Goal: Task Accomplishment & Management: Complete application form

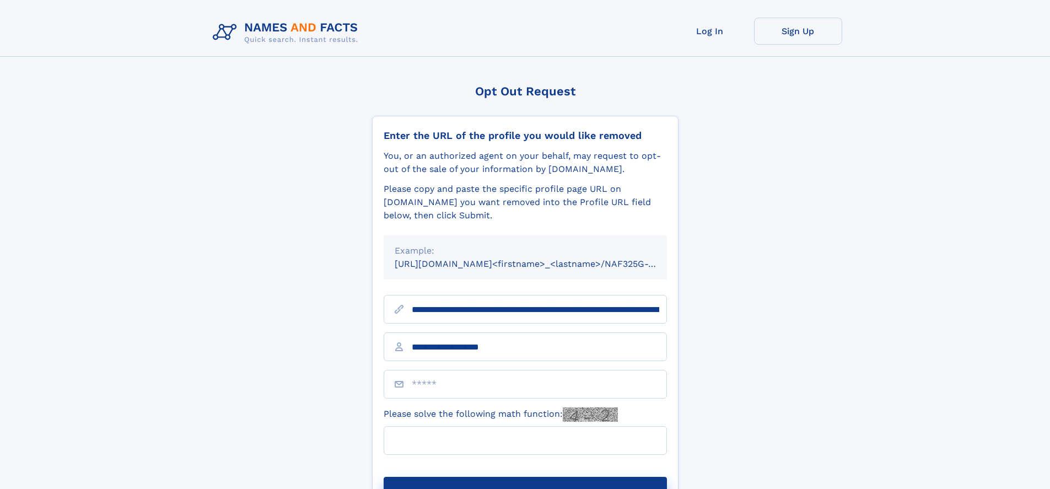
type input "**********"
type input "*"
click at [525, 477] on button "Submit Opt Out Request" at bounding box center [525, 494] width 283 height 35
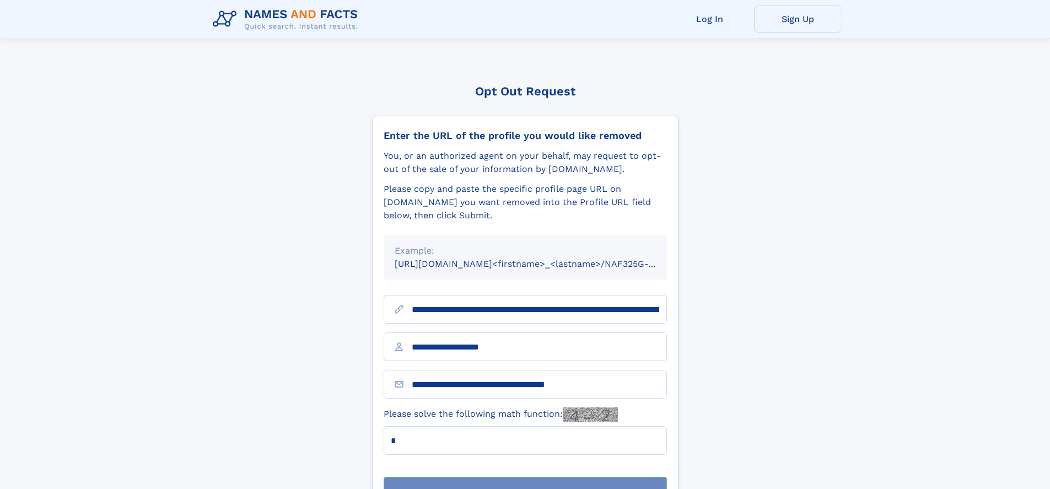
scroll to position [35, 0]
